Goal: Check status: Check status

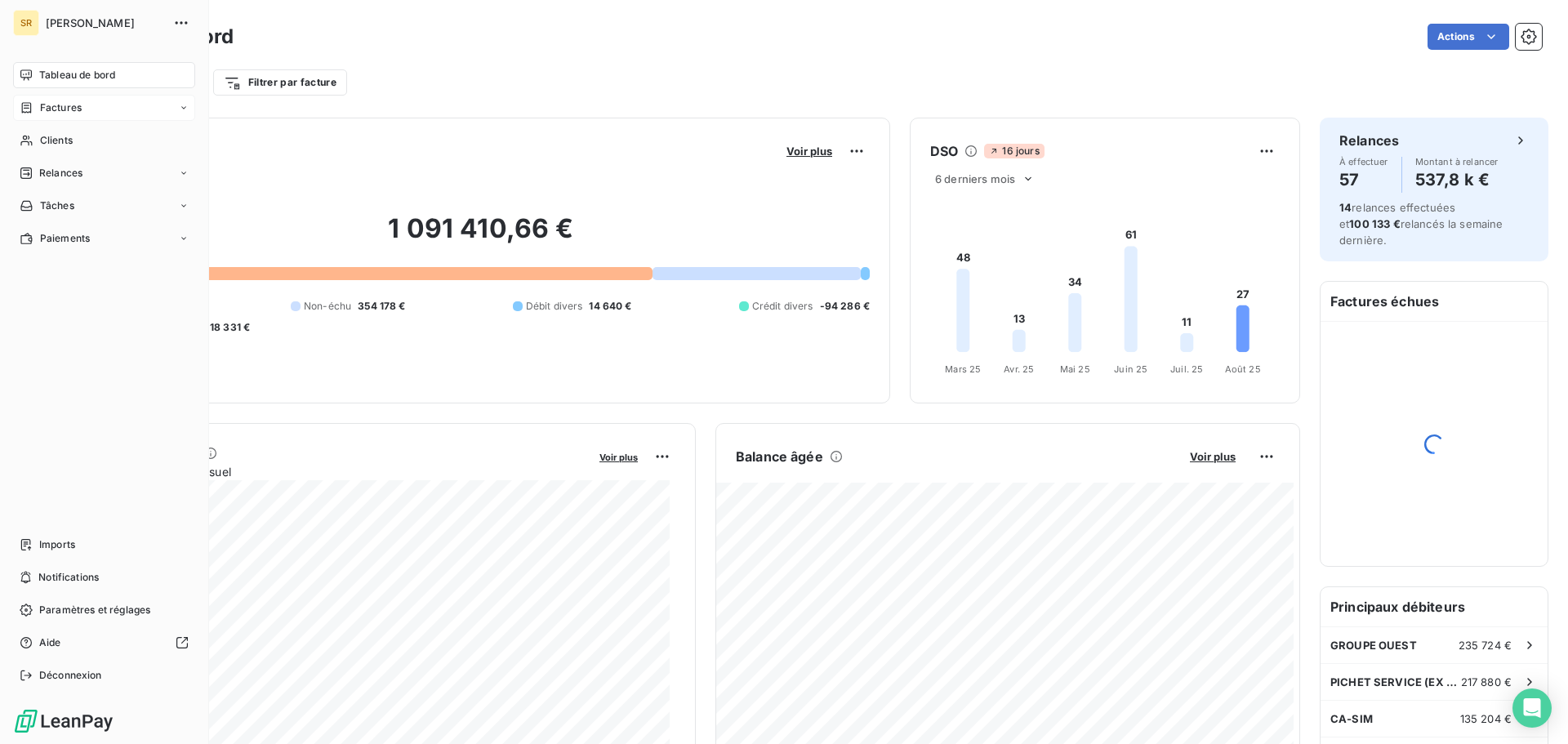
click at [50, 108] on span "Factures" at bounding box center [60, 107] width 42 height 15
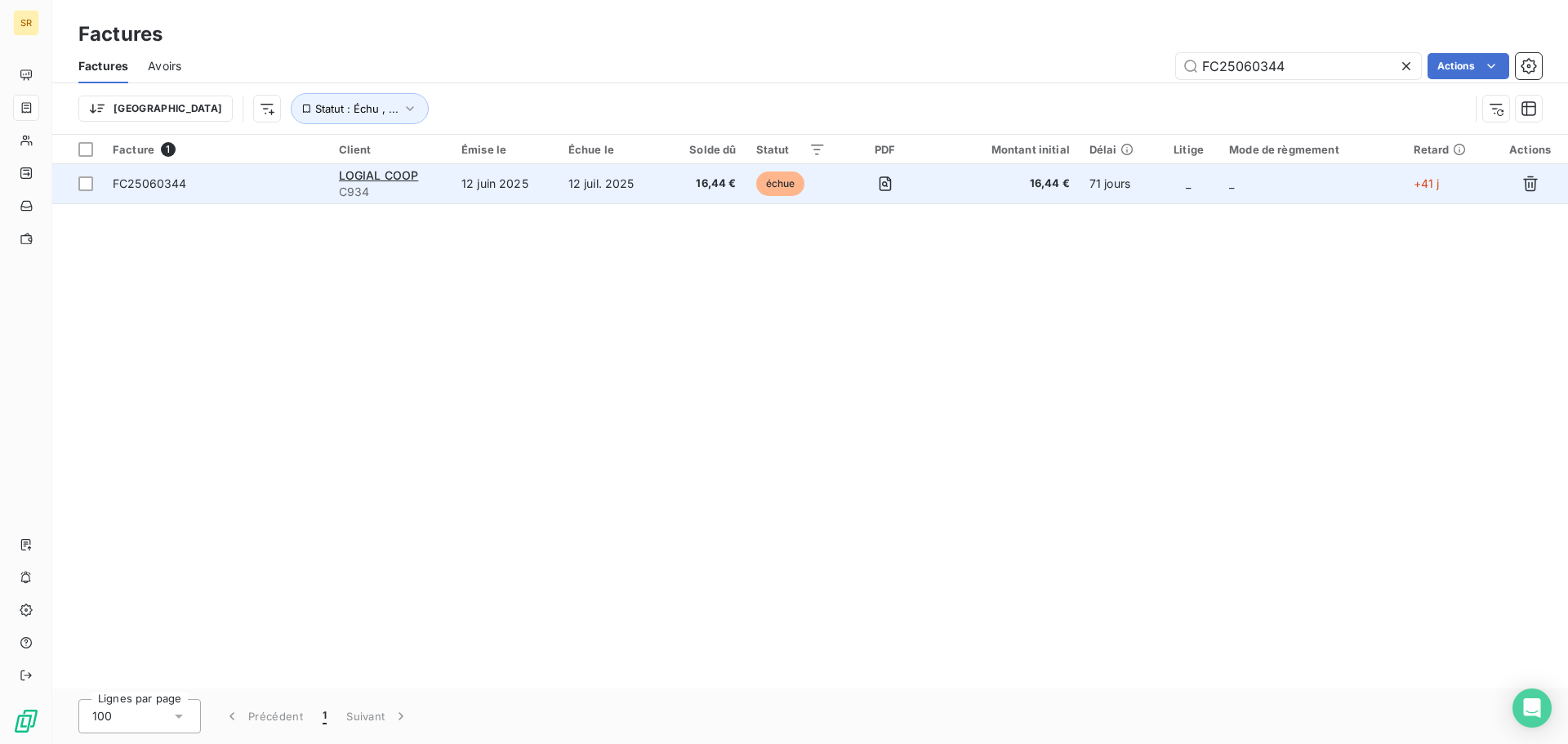
type input "FC25060344"
click at [160, 189] on span "FC25060344" at bounding box center [149, 183] width 75 height 14
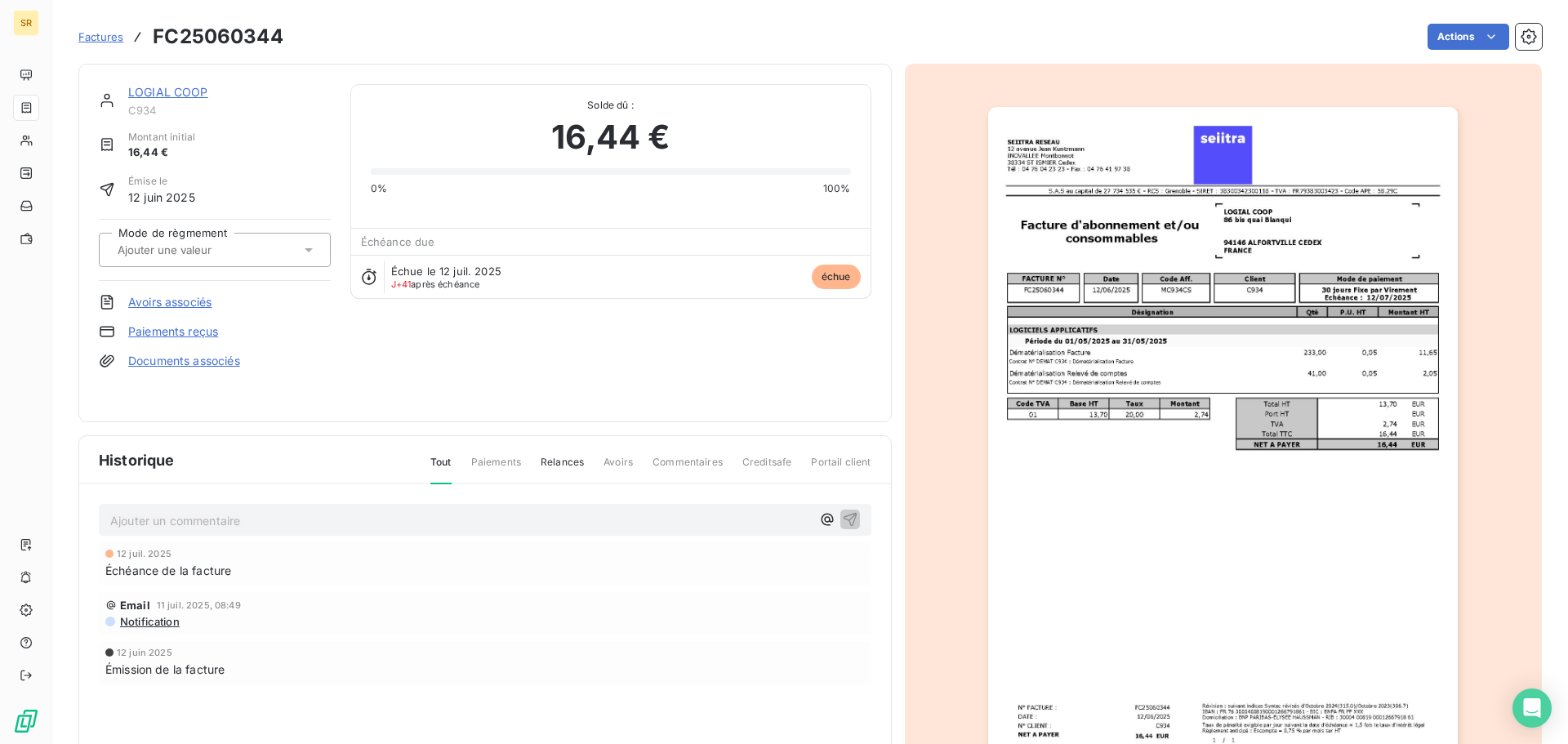
click at [190, 518] on p "Ajouter un commentaire ﻿" at bounding box center [460, 521] width 701 height 21
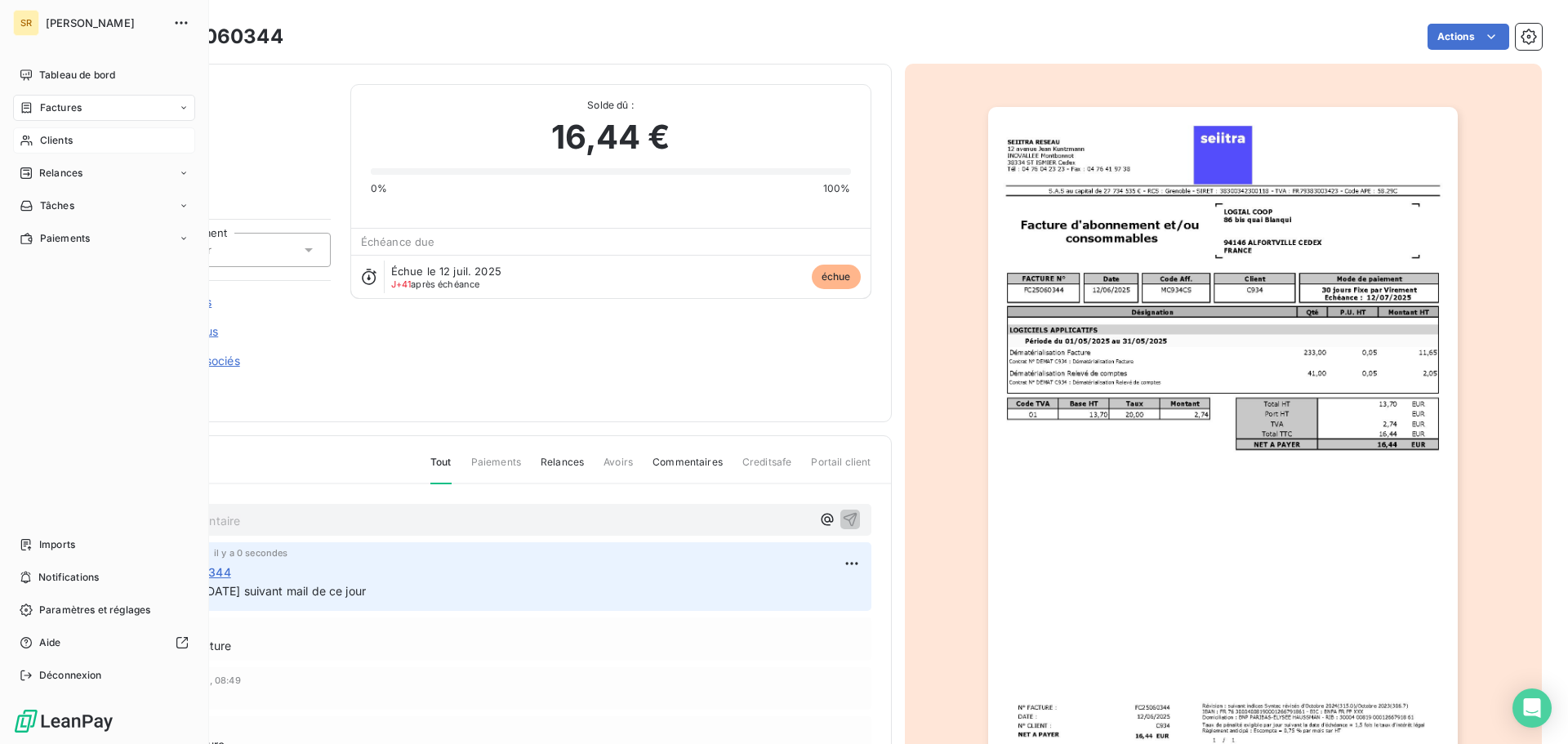
click at [58, 142] on span "Clients" at bounding box center [56, 141] width 33 height 15
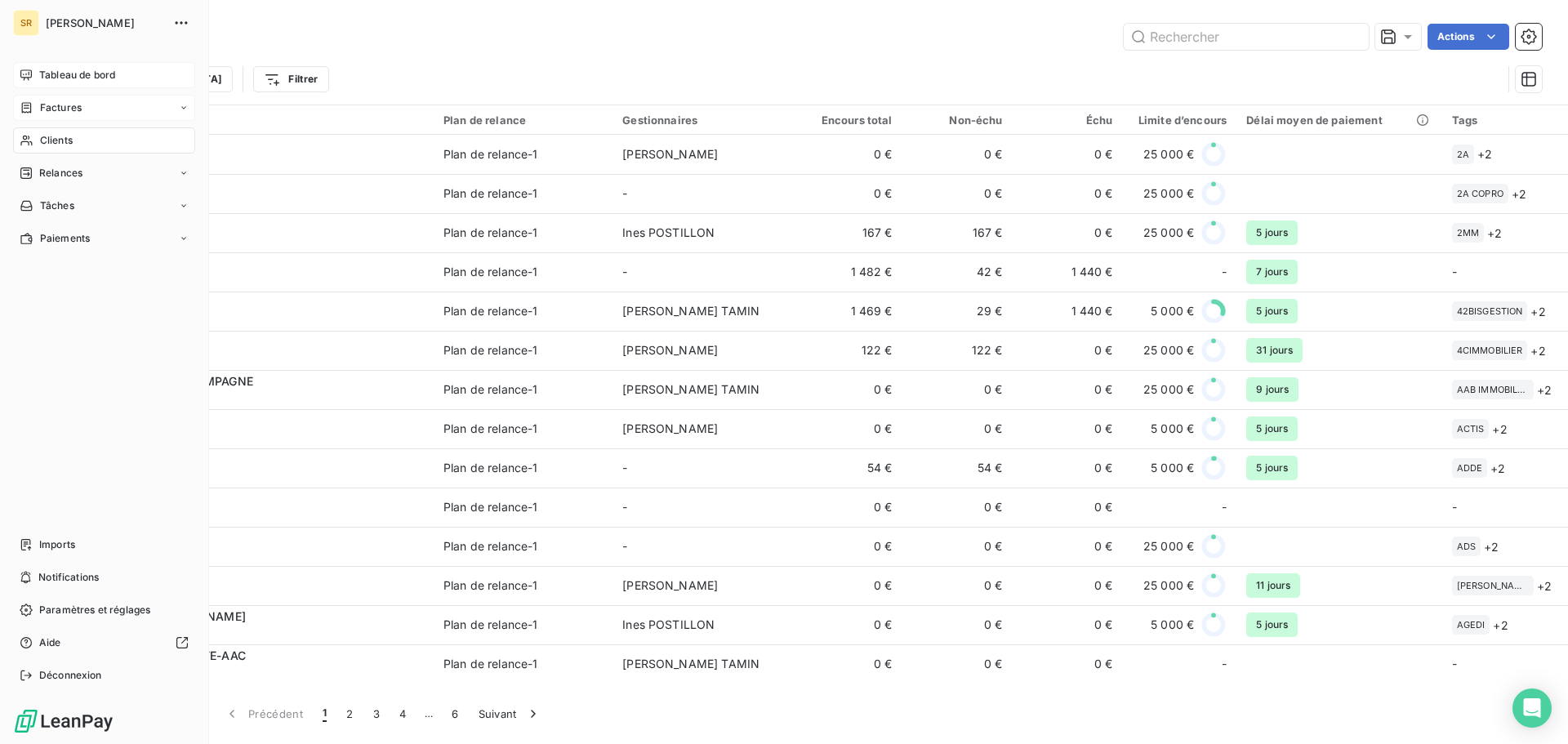
click at [72, 82] on span "Tableau de bord" at bounding box center [77, 75] width 76 height 15
